Goal: Task Accomplishment & Management: Complete application form

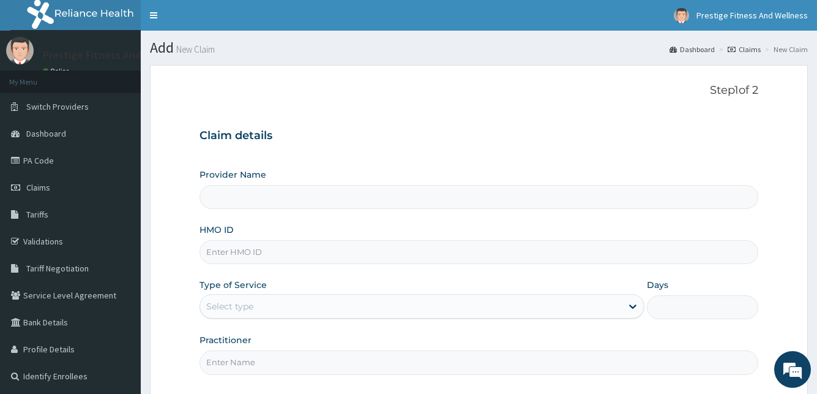
type input "Prestige Fitness & Wellness"
type input "1"
click at [248, 249] on input "HMO ID" at bounding box center [479, 252] width 558 height 24
type input "ECS/10007/A"
click at [253, 360] on input "Practitioner" at bounding box center [479, 362] width 558 height 24
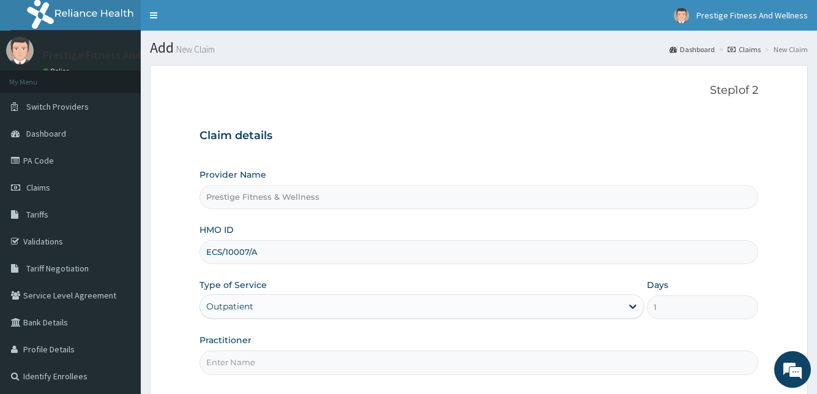
type input "DAMILOLA"
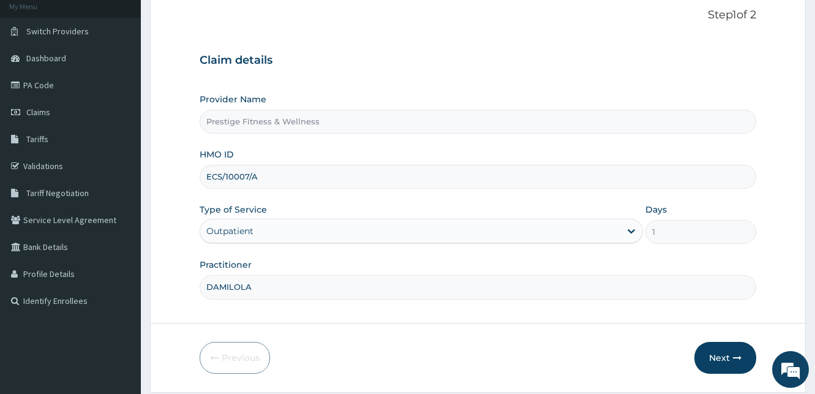
scroll to position [92, 0]
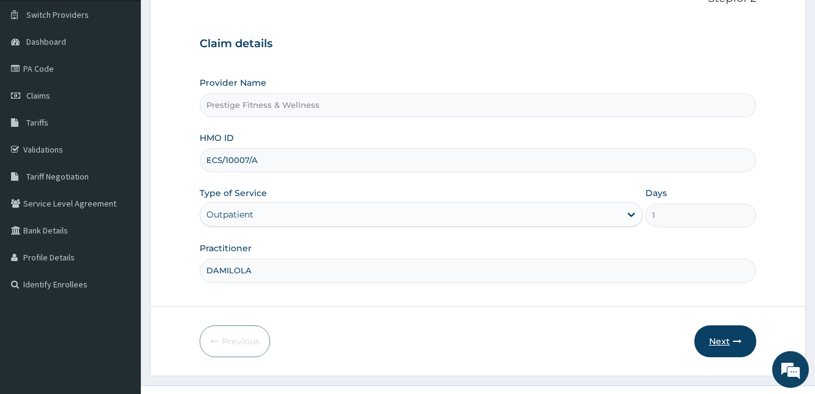
click at [725, 339] on button "Next" at bounding box center [725, 341] width 62 height 32
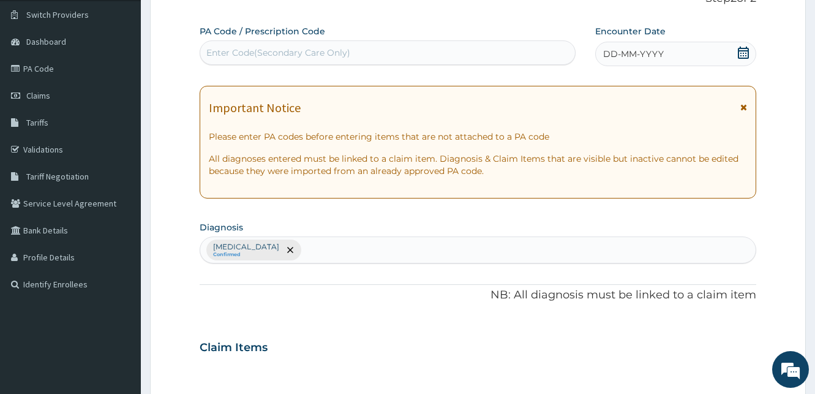
click at [272, 53] on div "Enter Code(Secondary Care Only)" at bounding box center [278, 53] width 144 height 12
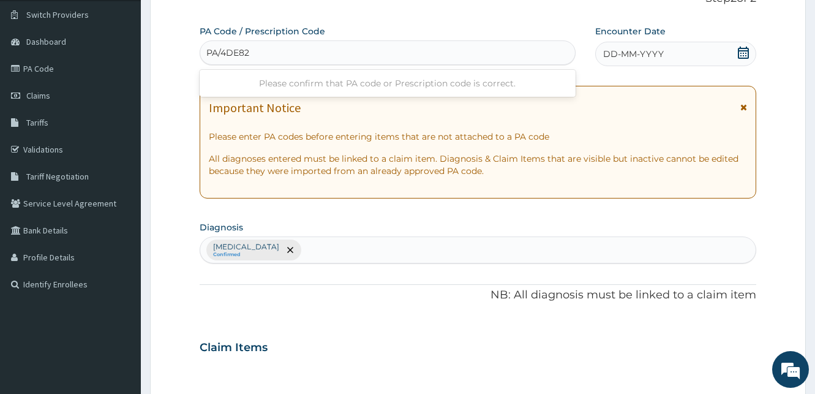
type input "PA/4DE825"
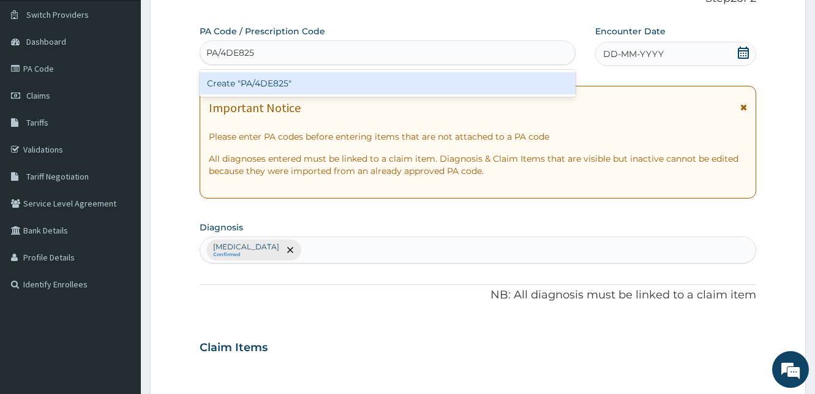
click at [285, 83] on div "Create "PA/4DE825"" at bounding box center [388, 83] width 376 height 22
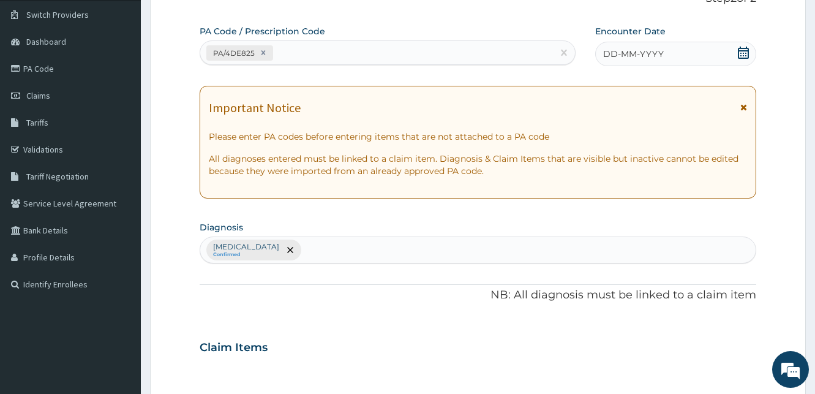
click at [739, 50] on icon at bounding box center [743, 53] width 11 height 12
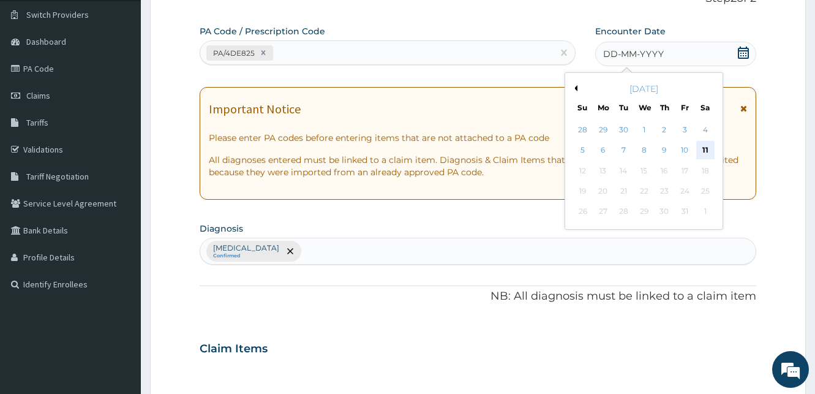
click at [704, 150] on div "11" at bounding box center [704, 150] width 18 height 18
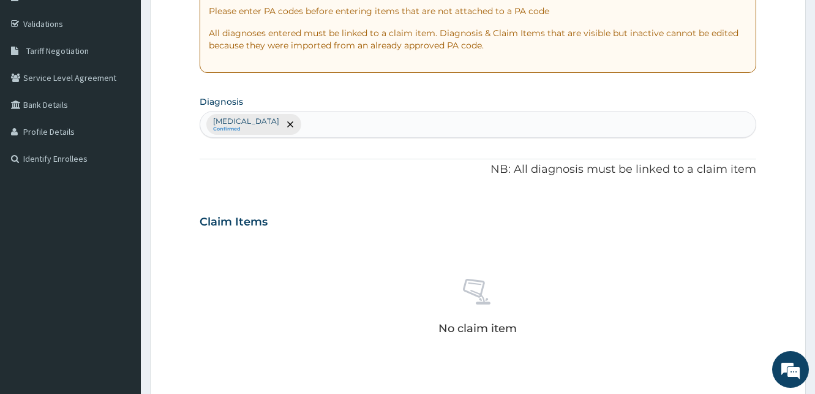
scroll to position [310, 0]
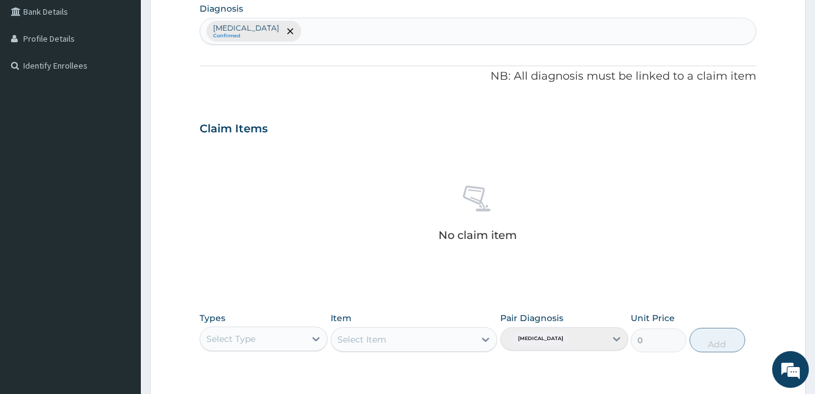
click at [222, 324] on div "Types Select Type" at bounding box center [264, 332] width 128 height 40
click at [226, 332] on div "Select Type" at bounding box center [230, 338] width 49 height 12
type input "gym"
click at [249, 362] on div "Gym" at bounding box center [264, 369] width 128 height 22
click at [424, 340] on div "Select Item" at bounding box center [403, 339] width 144 height 20
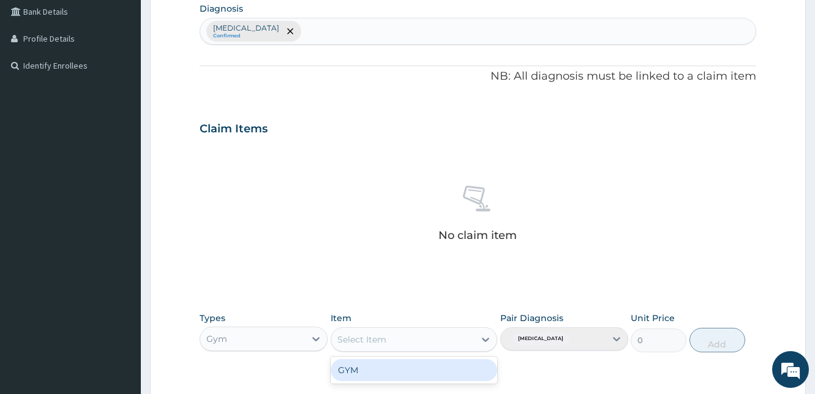
drag, startPoint x: 412, startPoint y: 369, endPoint x: 422, endPoint y: 364, distance: 11.2
click at [412, 369] on div "GYM" at bounding box center [414, 370] width 167 height 22
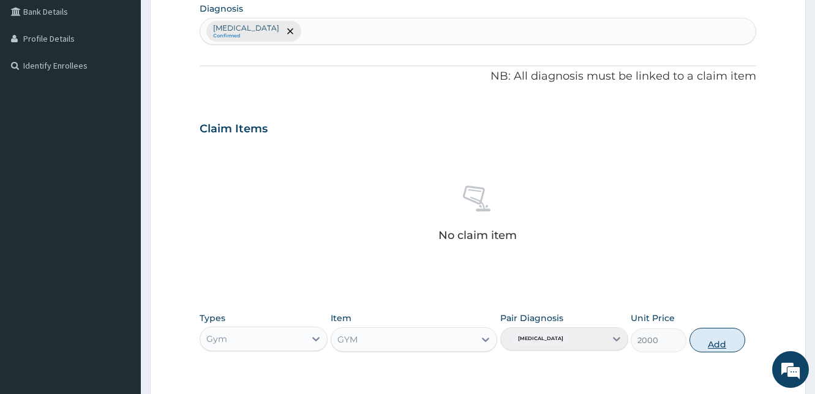
click at [721, 345] on button "Add" at bounding box center [717, 340] width 56 height 24
type input "0"
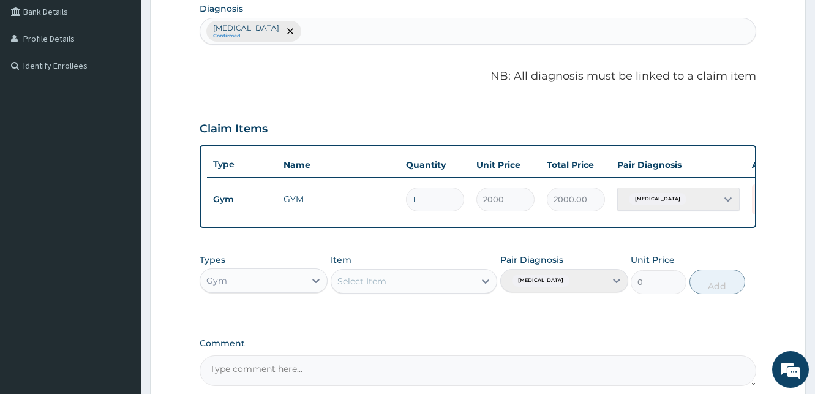
scroll to position [440, 0]
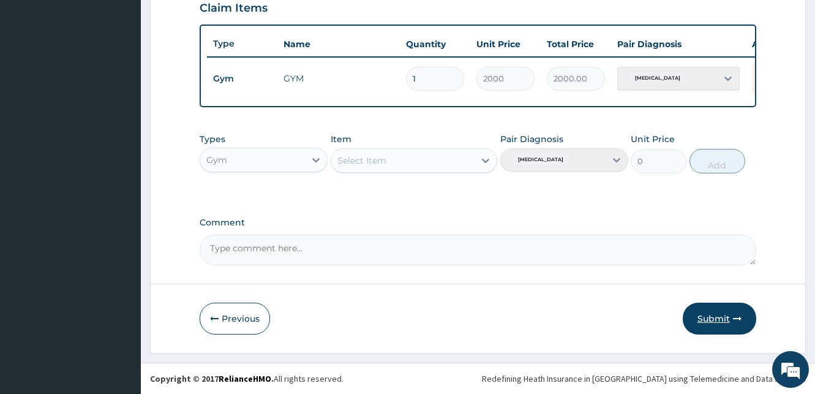
click at [732, 323] on button "Submit" at bounding box center [719, 318] width 73 height 32
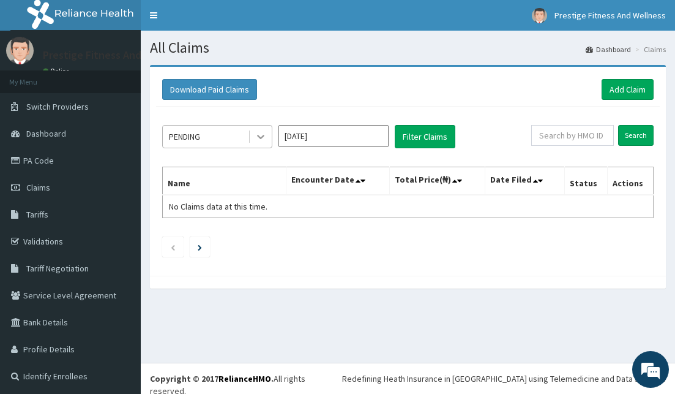
click at [263, 138] on icon at bounding box center [261, 136] width 12 height 12
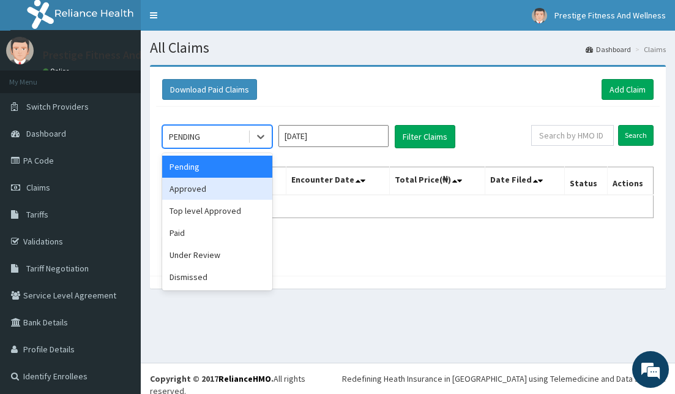
click at [225, 194] on div "Approved" at bounding box center [217, 189] width 110 height 22
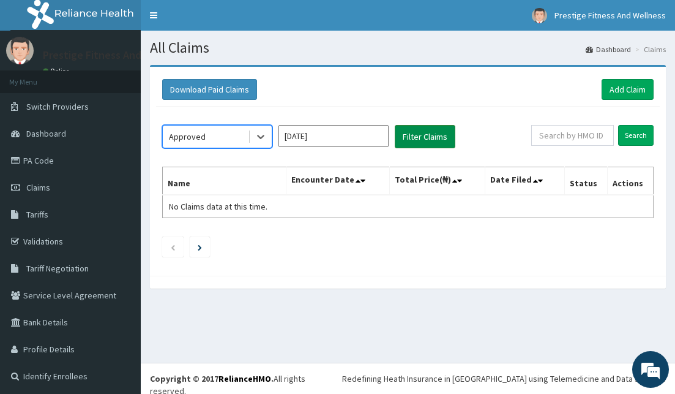
click at [425, 140] on button "Filter Claims" at bounding box center [425, 136] width 61 height 23
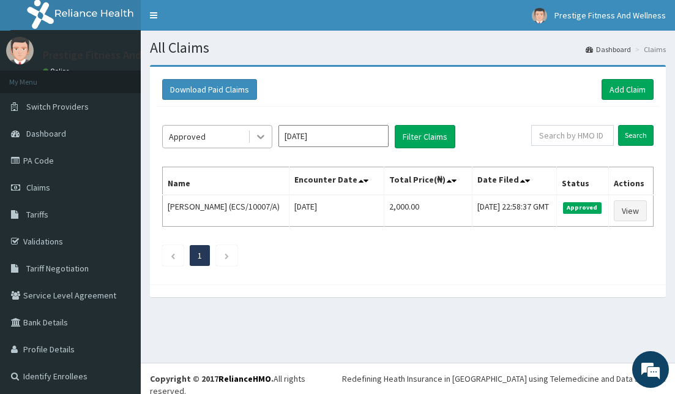
click at [263, 137] on icon at bounding box center [260, 137] width 7 height 4
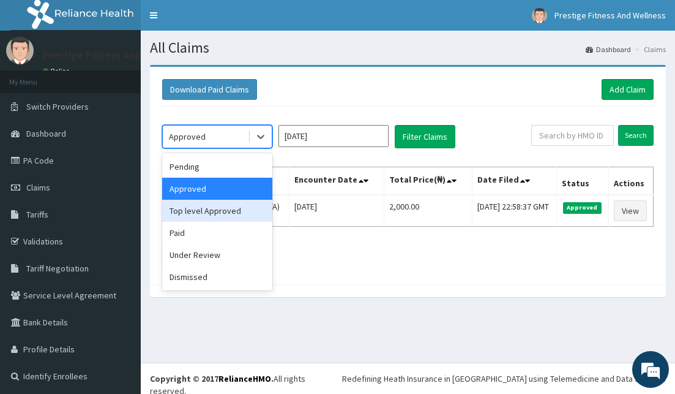
click at [241, 215] on div "Top level Approved" at bounding box center [217, 211] width 110 height 22
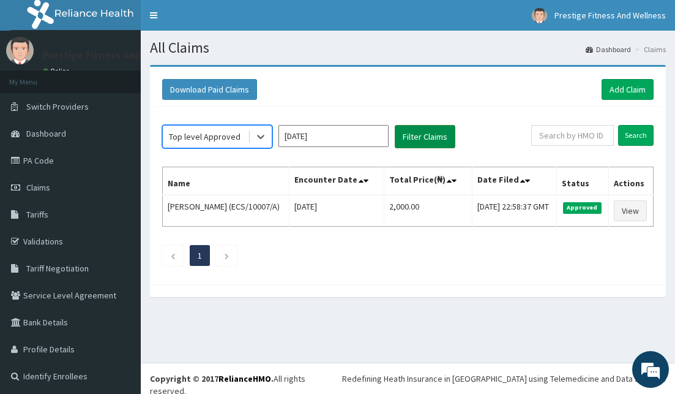
click at [428, 143] on button "Filter Claims" at bounding box center [425, 136] width 61 height 23
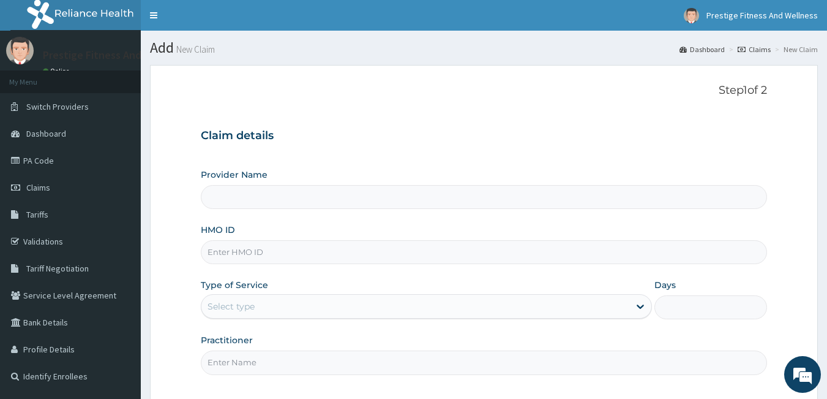
type input "Prestige Fitness & Wellness"
type input "1"
click at [261, 251] on input "HMO ID" at bounding box center [484, 252] width 567 height 24
type input "Ecs/10009/a"
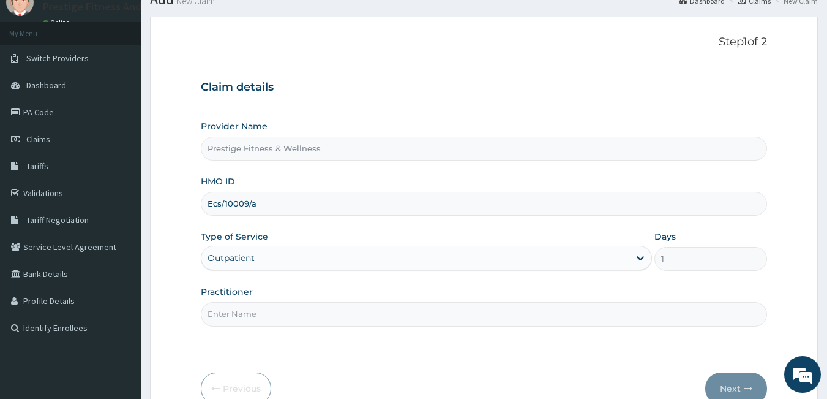
scroll to position [113, 0]
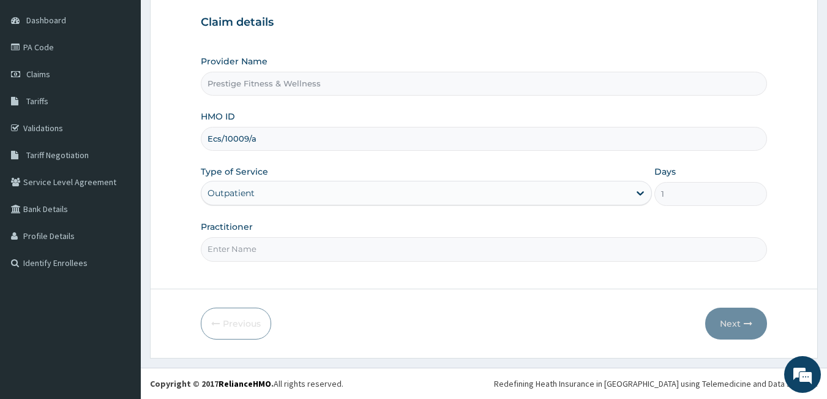
click at [250, 244] on input "Practitioner" at bounding box center [484, 249] width 567 height 24
type input "DAMILOLA"
click at [741, 326] on button "Next" at bounding box center [736, 323] width 62 height 32
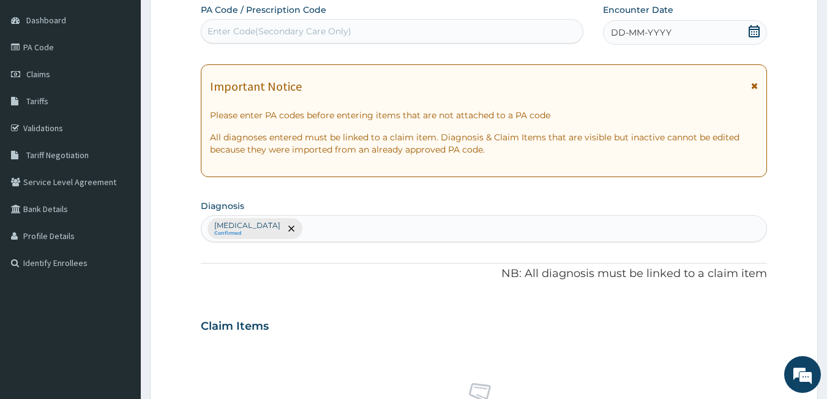
click at [250, 34] on div "Enter Code(Secondary Care Only)" at bounding box center [280, 31] width 144 height 12
type input "PA/7D8CAF"
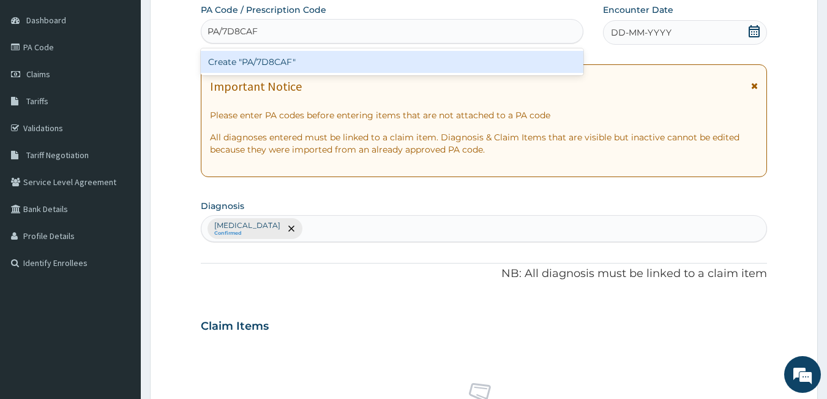
click at [252, 58] on div "Create "PA/7D8CAF"" at bounding box center [392, 62] width 383 height 22
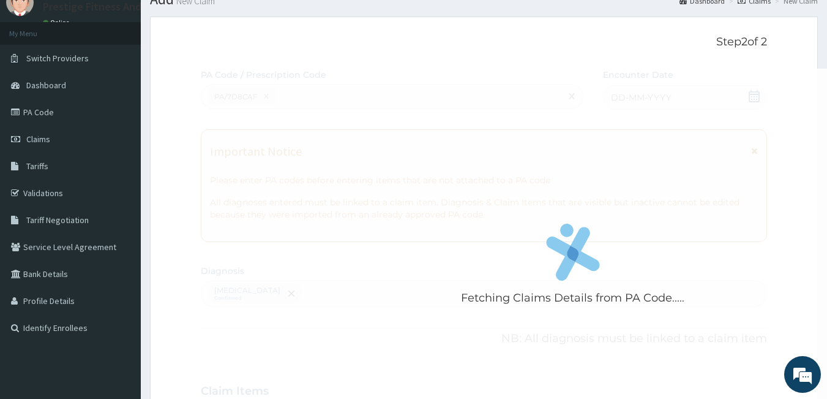
scroll to position [0, 0]
